Goal: Check status: Check status

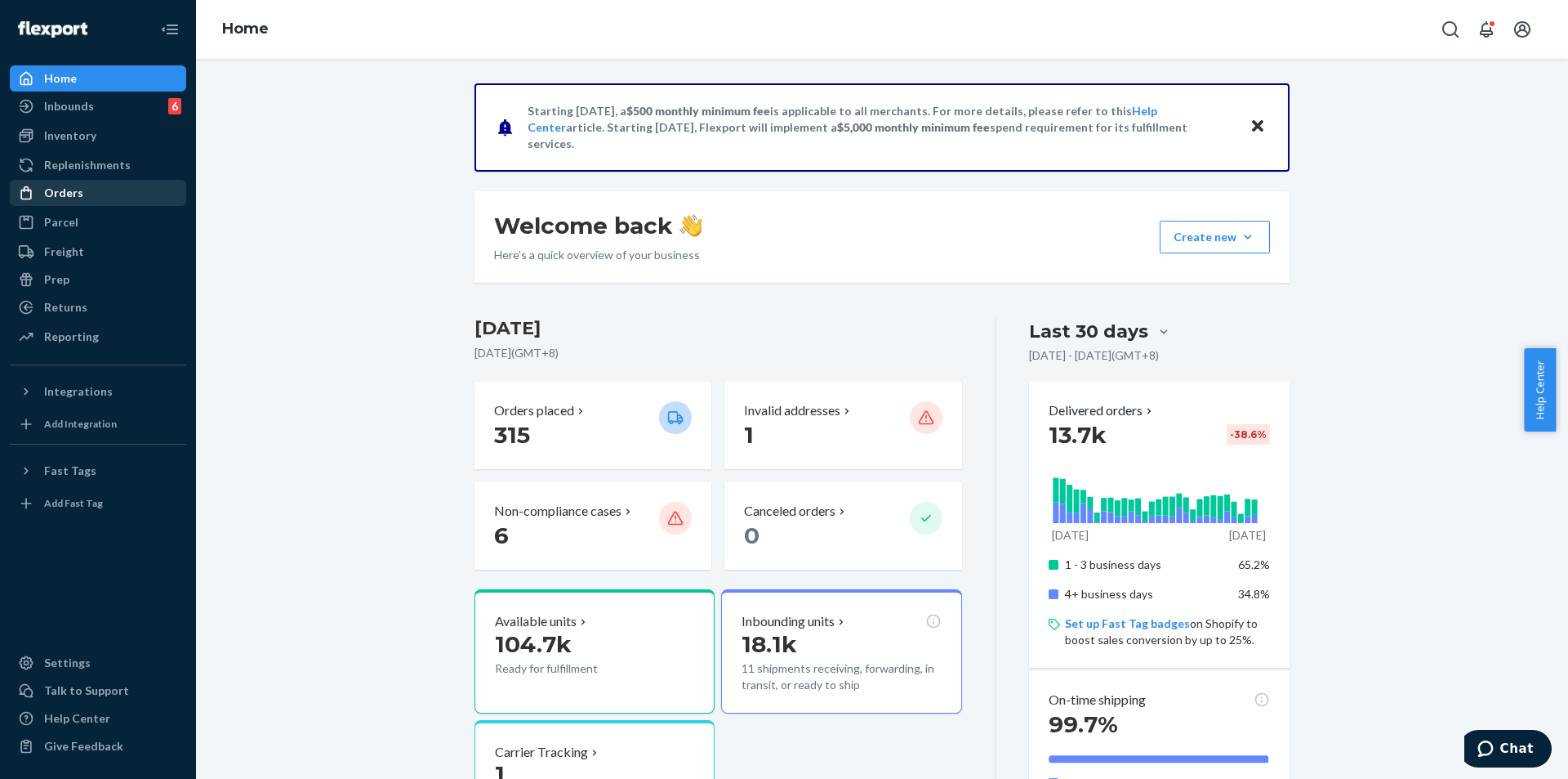
click at [66, 187] on div "Orders" at bounding box center [64, 192] width 39 height 16
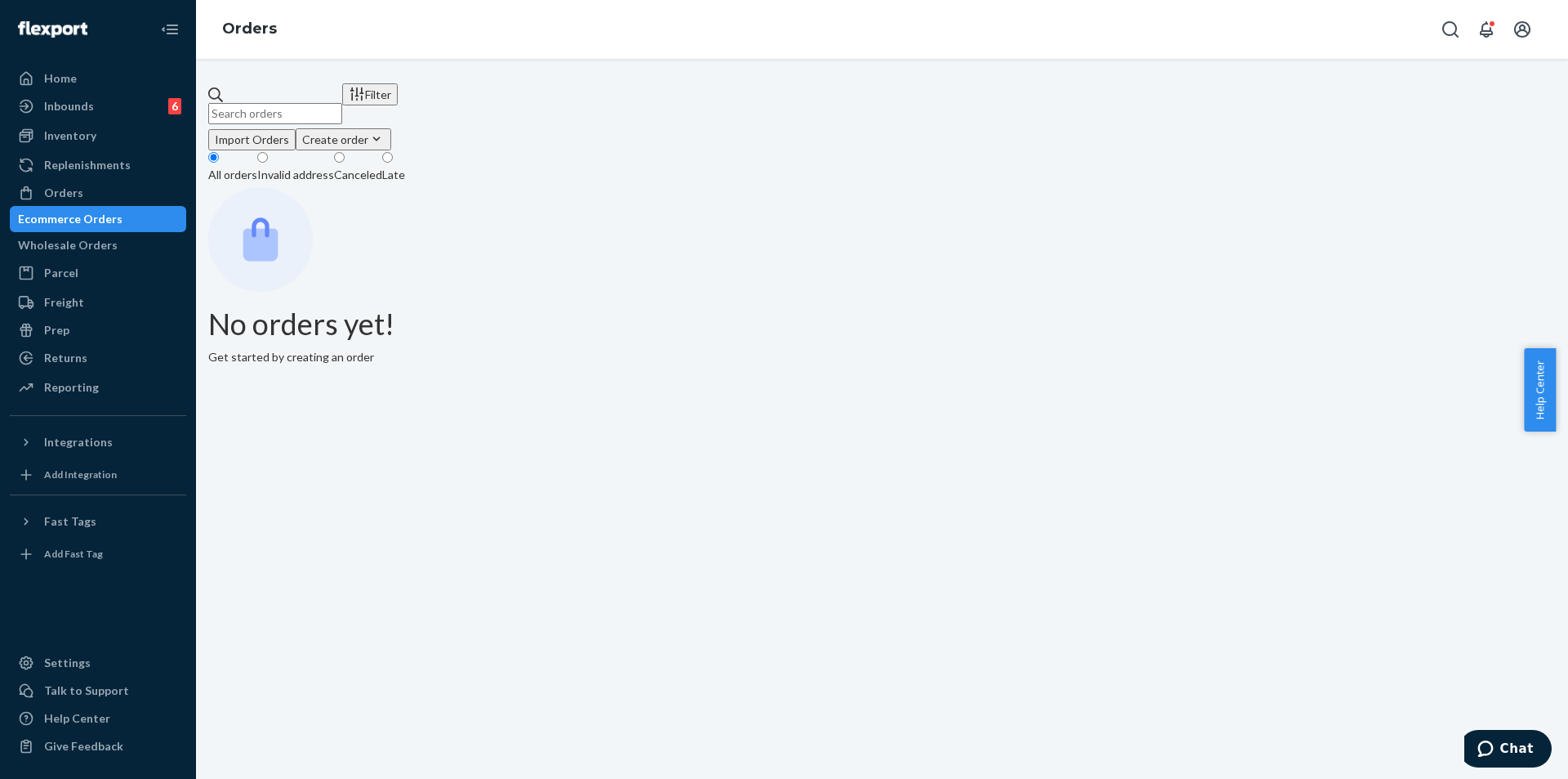
click at [342, 109] on input "text" at bounding box center [275, 114] width 134 height 21
paste input "US-8869768"
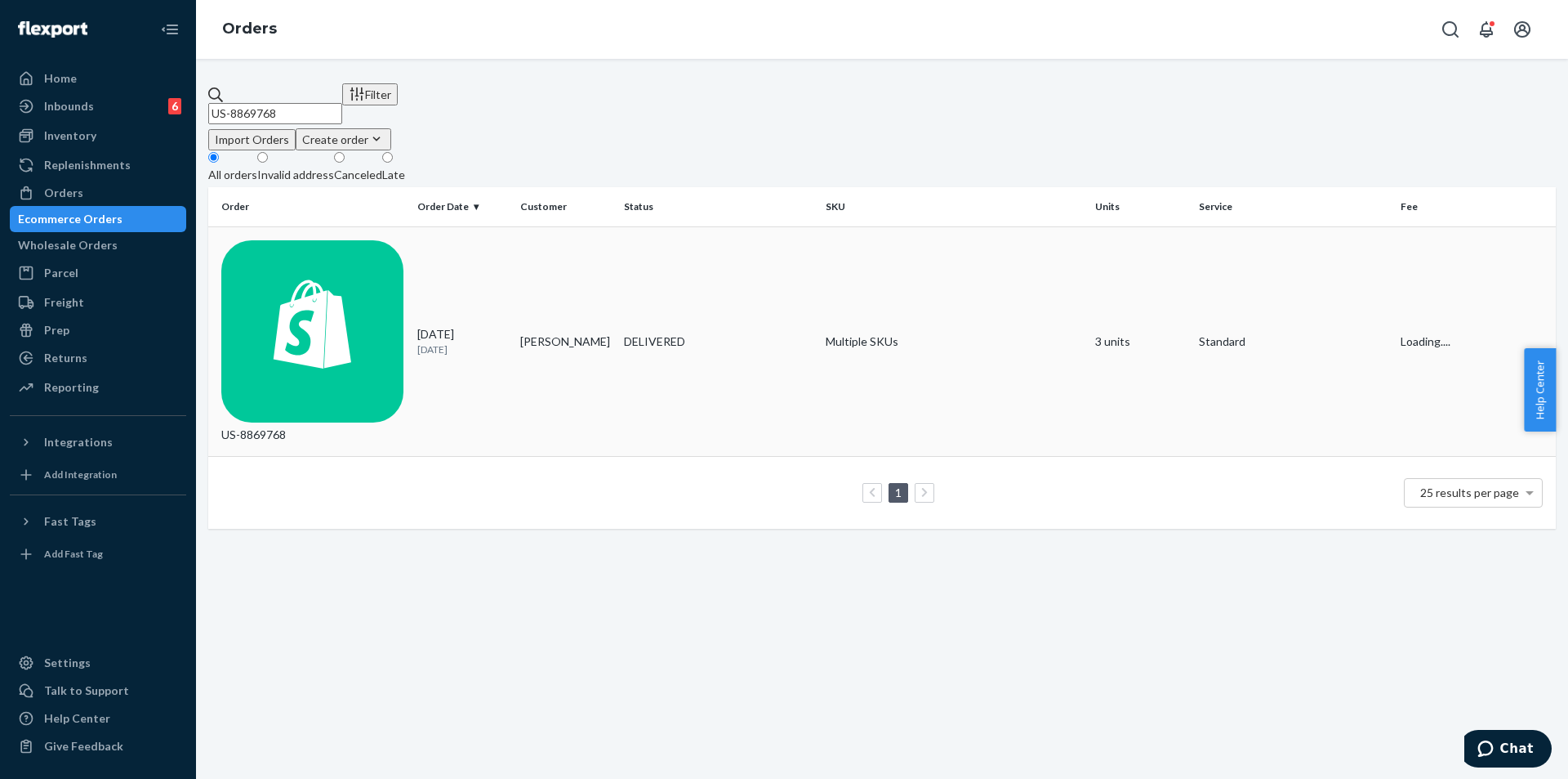
type input "US-8869768"
click at [352, 253] on div "US-8869768" at bounding box center [312, 341] width 183 height 203
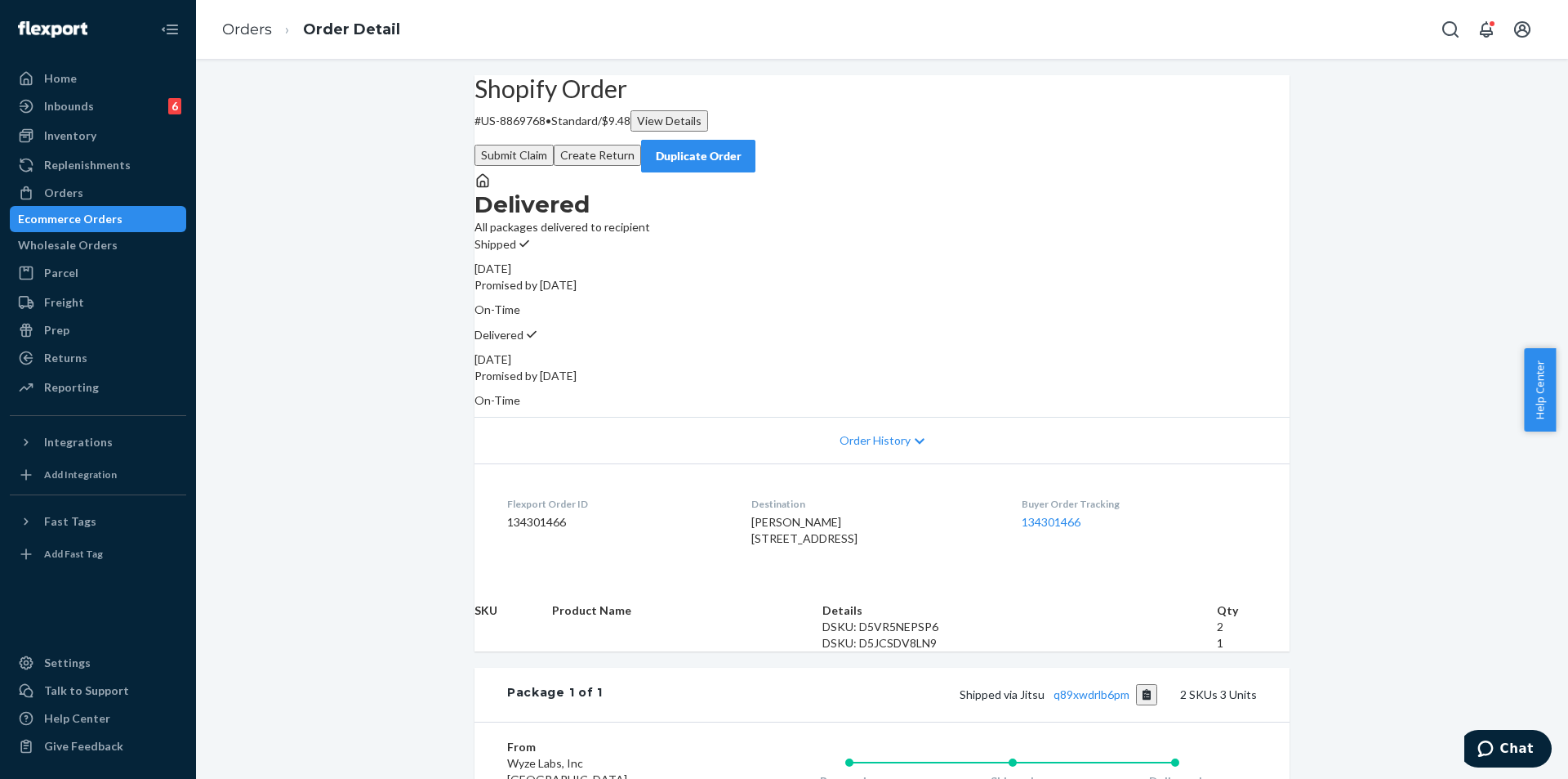
click at [381, 399] on div "Shopify Order # US-8869768 • Standard / $9.48 View Details Submit Claim Create …" at bounding box center [881, 559] width 1372 height 967
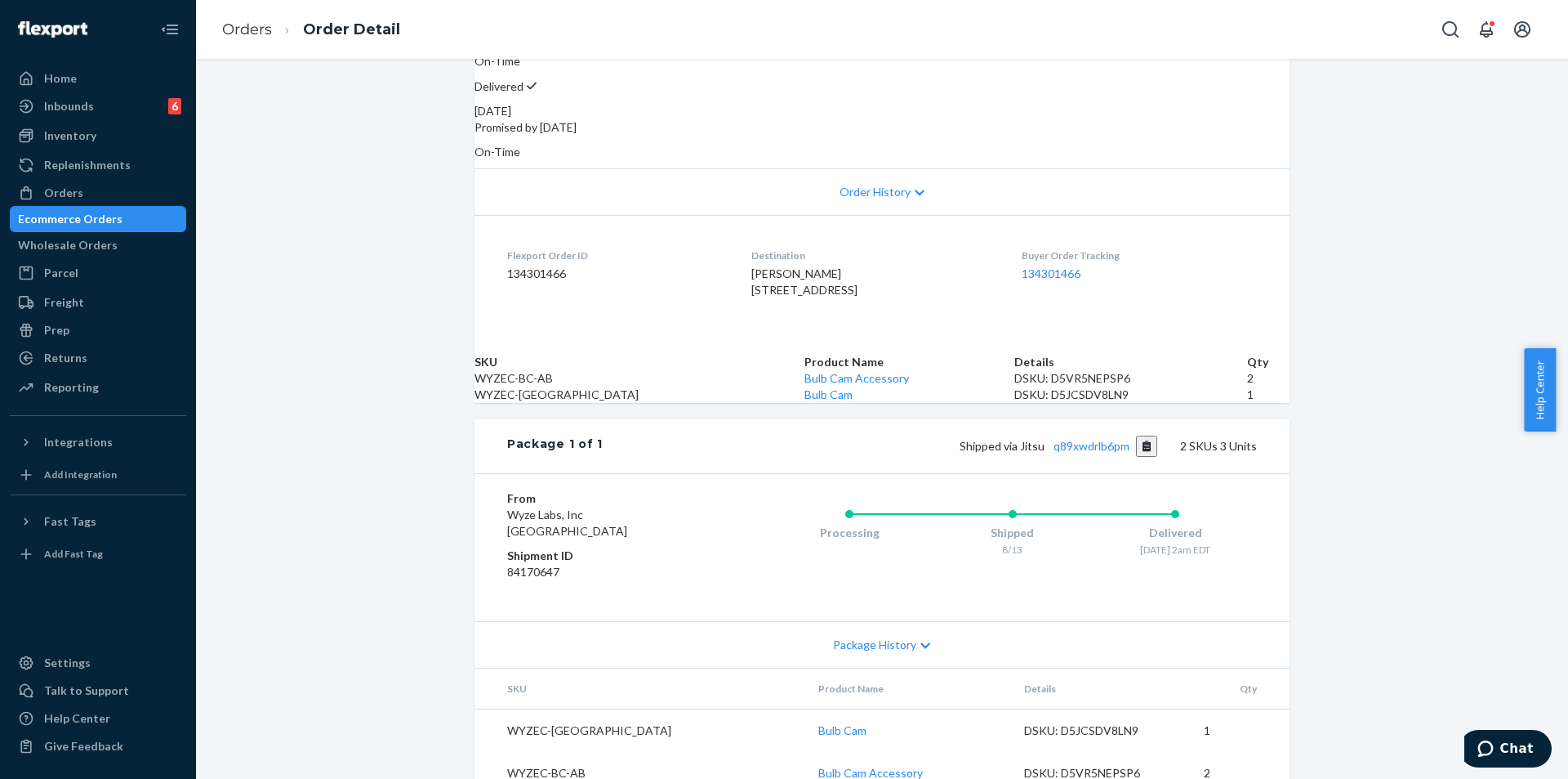
scroll to position [390, 0]
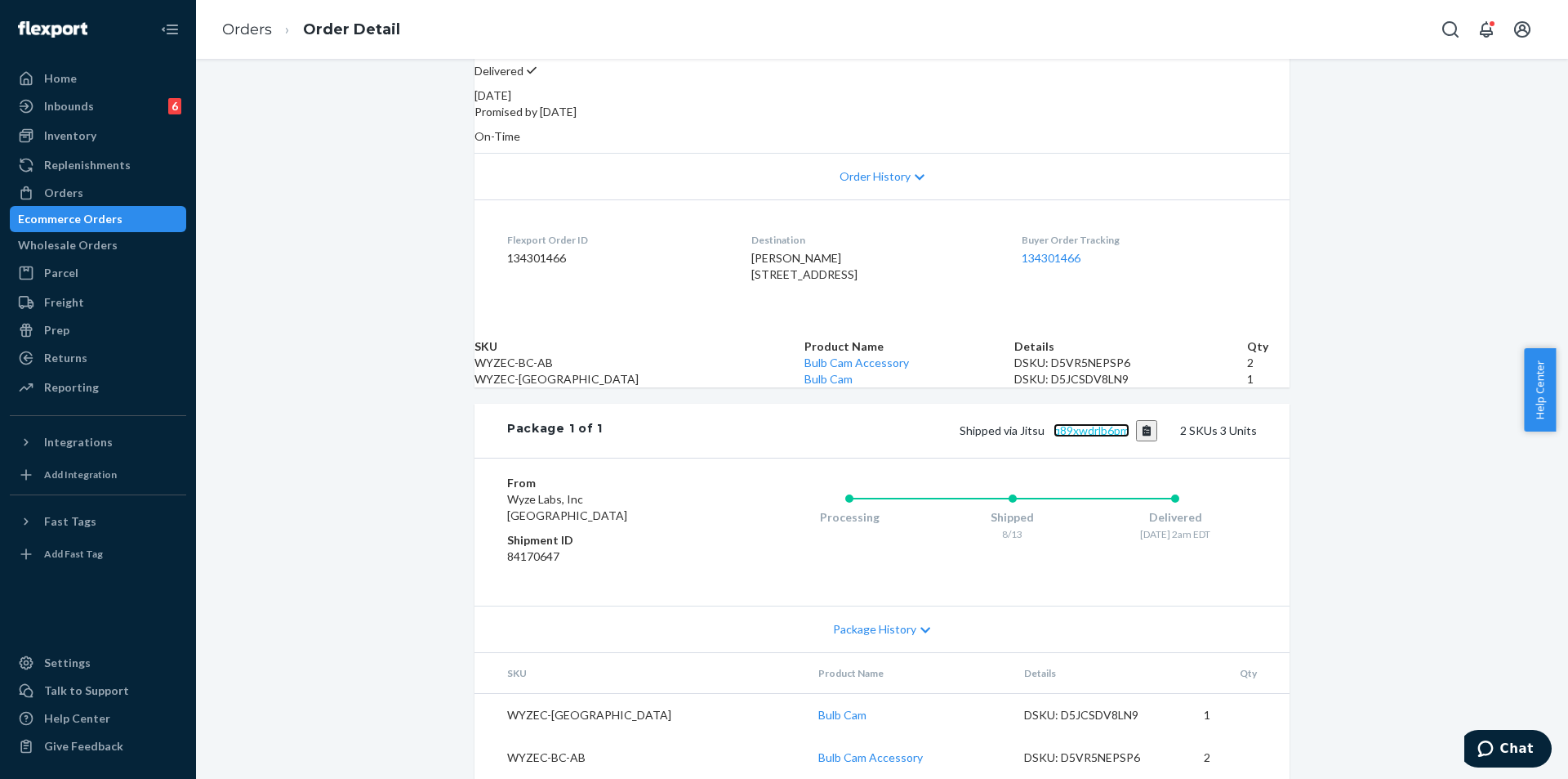
click at [1071, 424] on link "q89xwdrlb6pm" at bounding box center [1091, 430] width 76 height 14
